Goal: Task Accomplishment & Management: Manage account settings

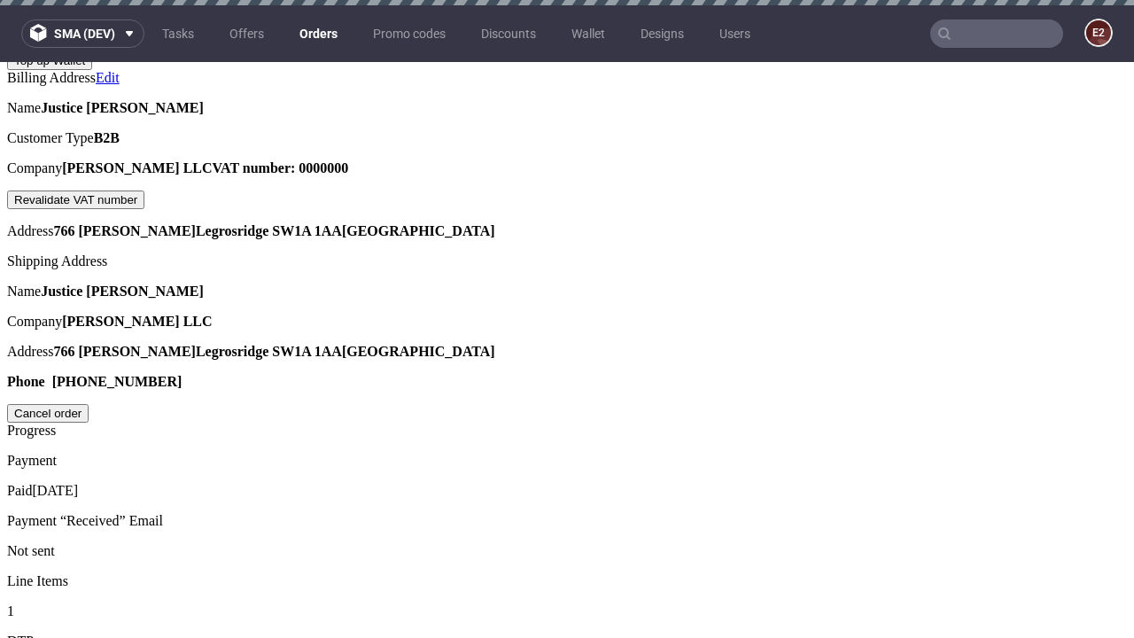
scroll to position [450, 0]
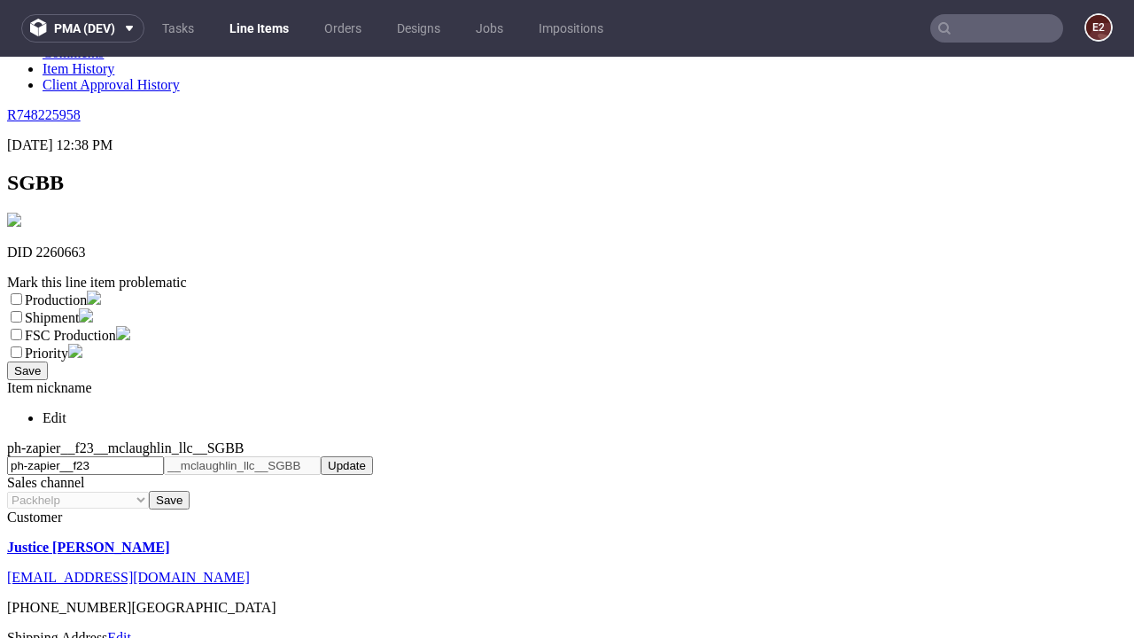
scroll to position [312, 0]
select select "dtp_ca_needed"
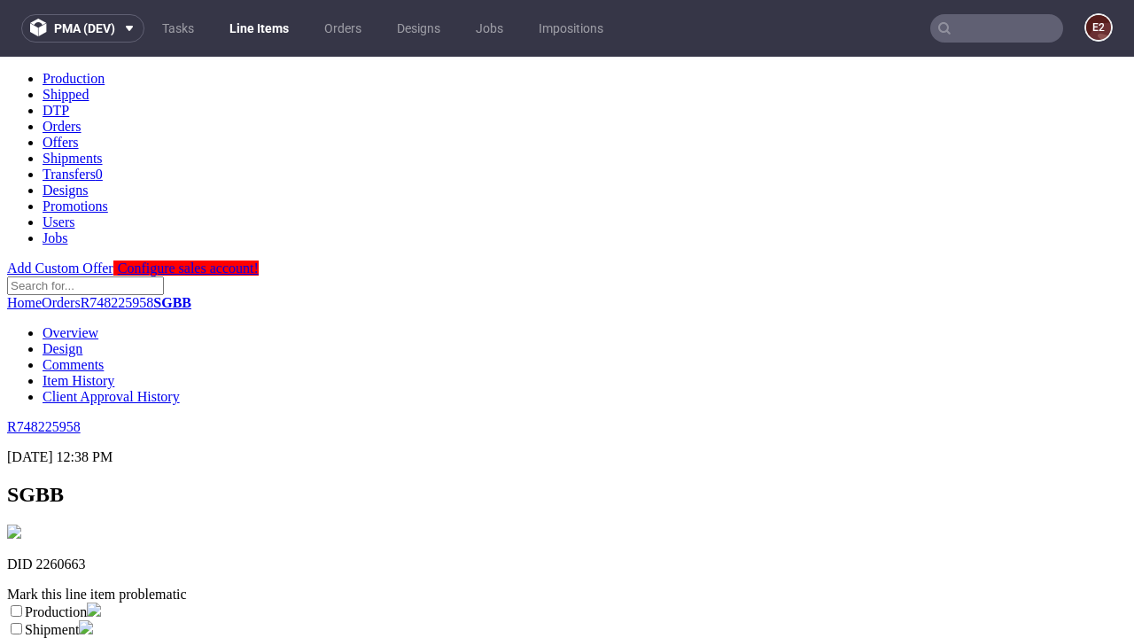
scroll to position [0, 0]
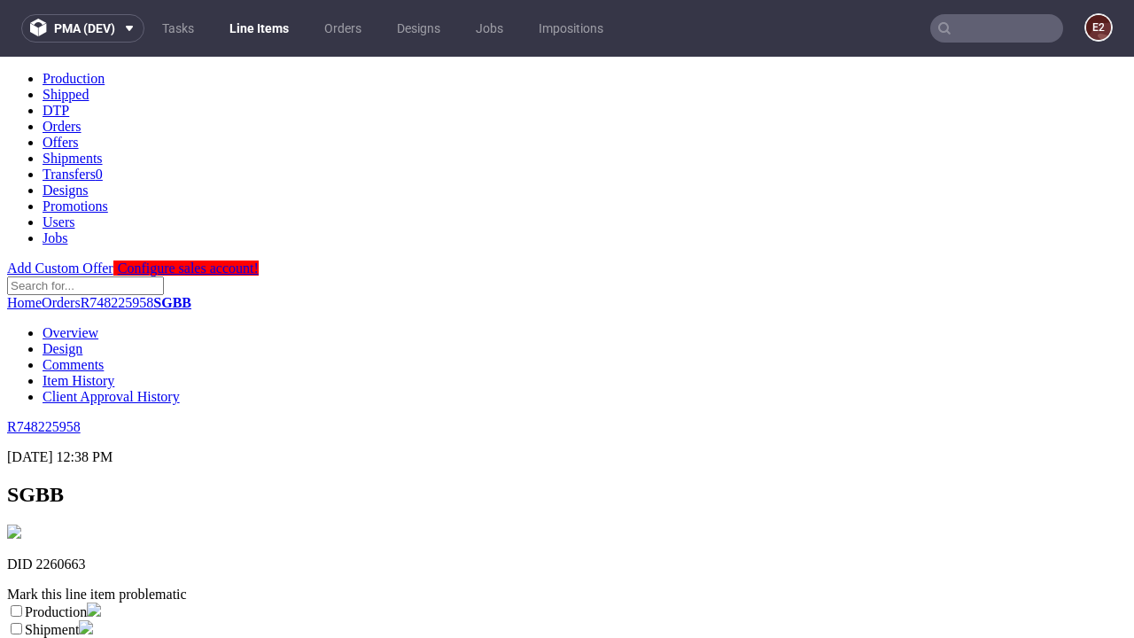
checkbox input "true"
